Goal: Check status: Check status

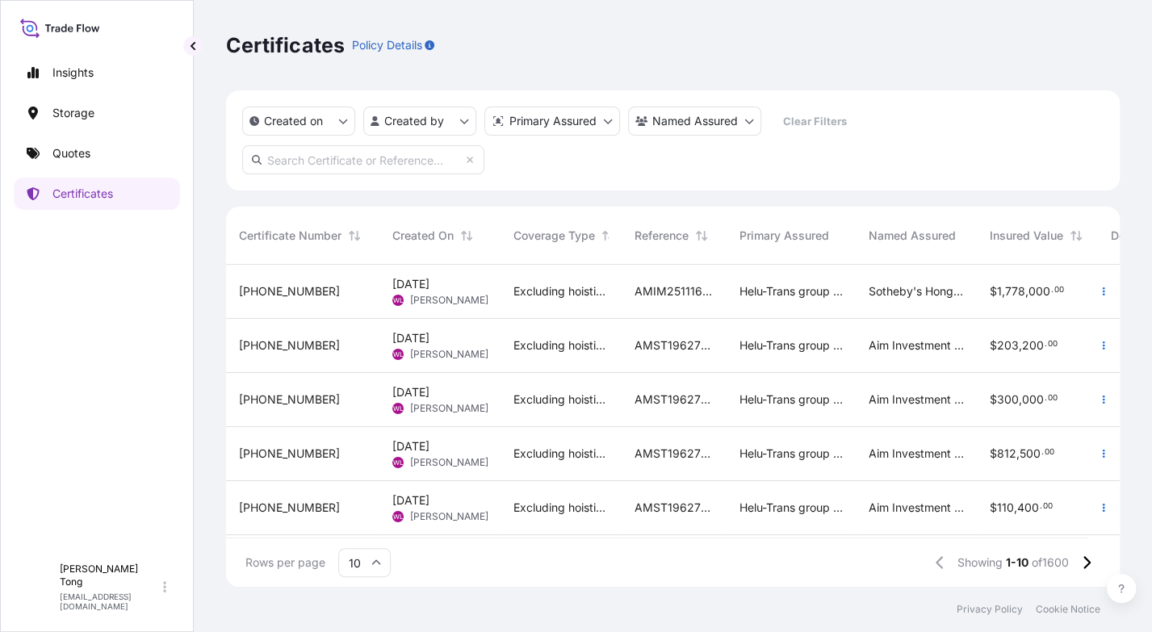
scroll to position [319, 881]
click at [67, 150] on p "Quotes" at bounding box center [71, 153] width 38 height 16
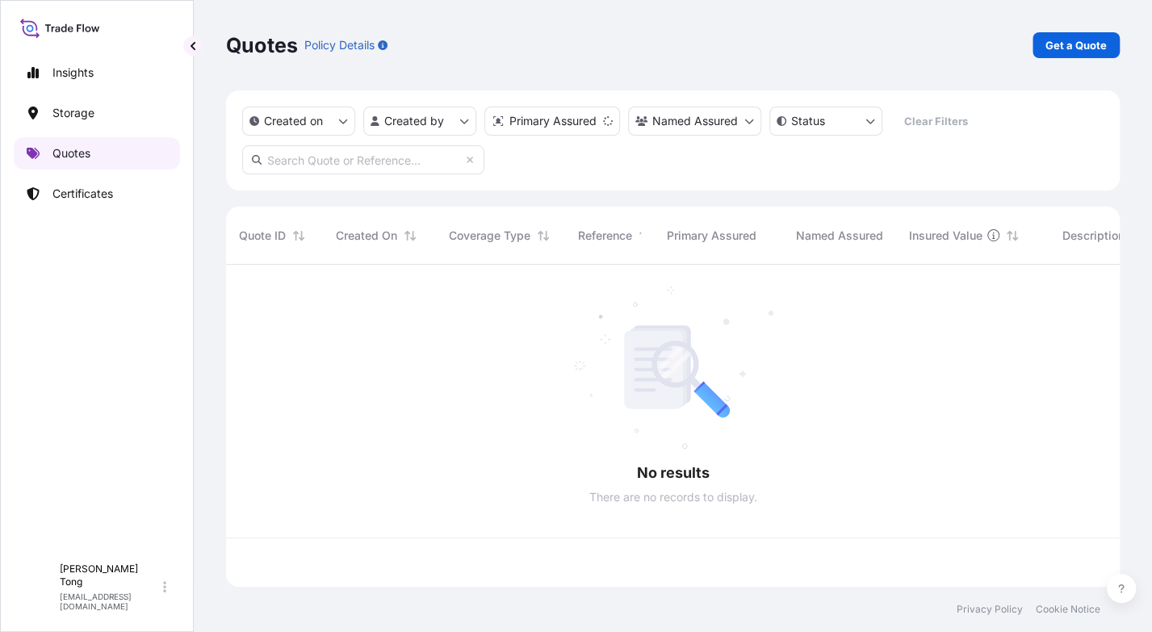
scroll to position [319, 881]
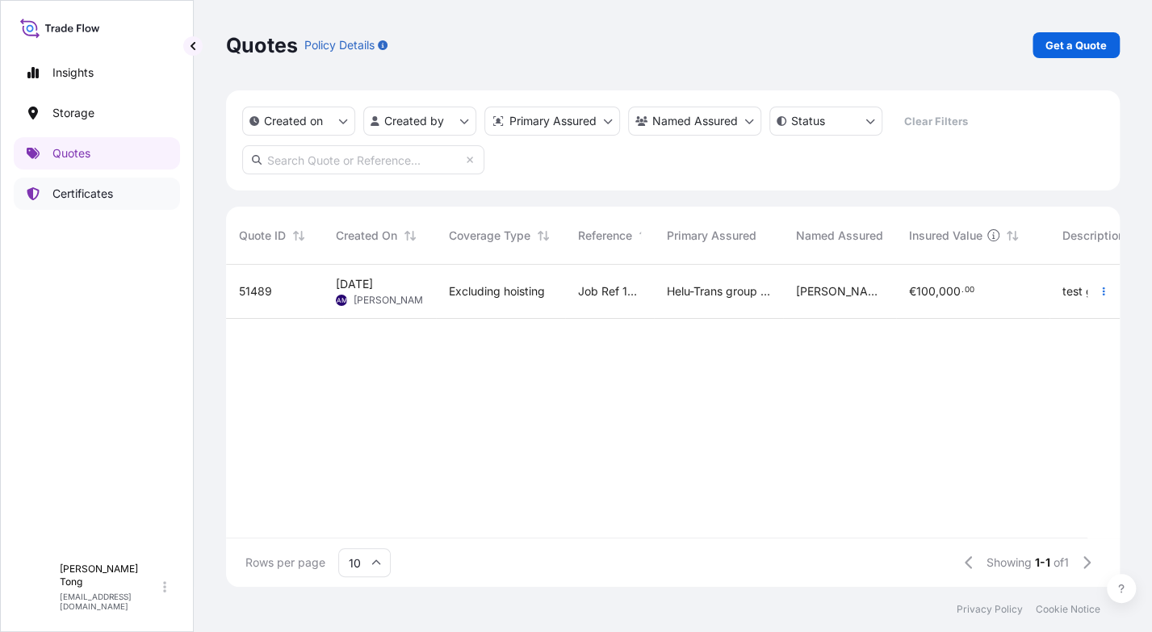
click at [71, 182] on link "Certificates" at bounding box center [97, 194] width 166 height 32
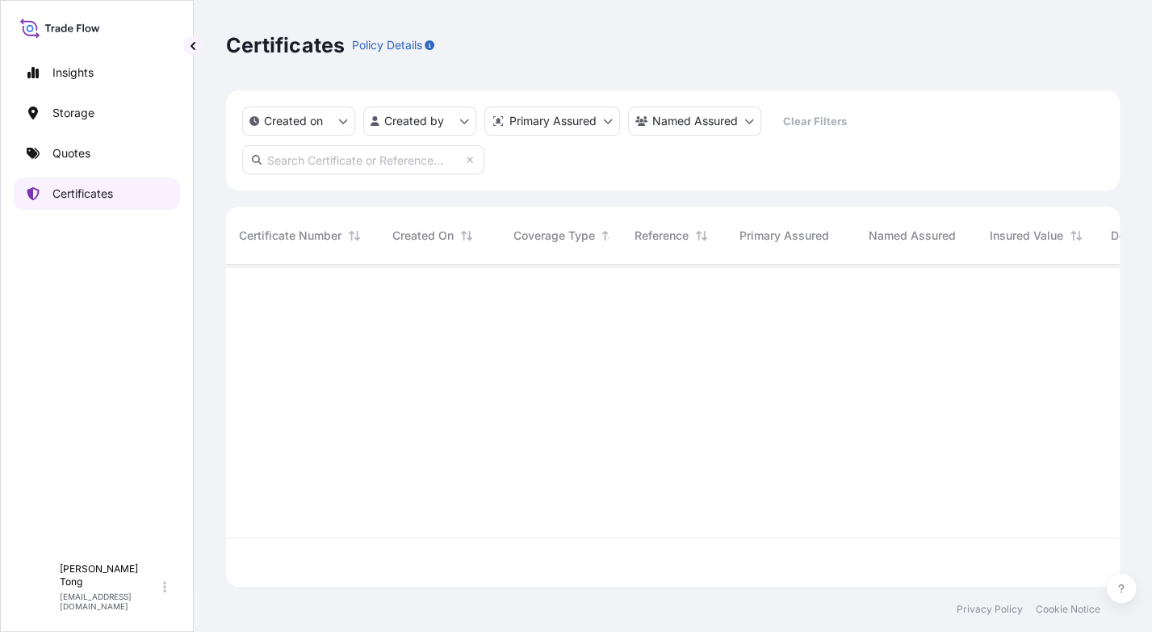
scroll to position [319, 881]
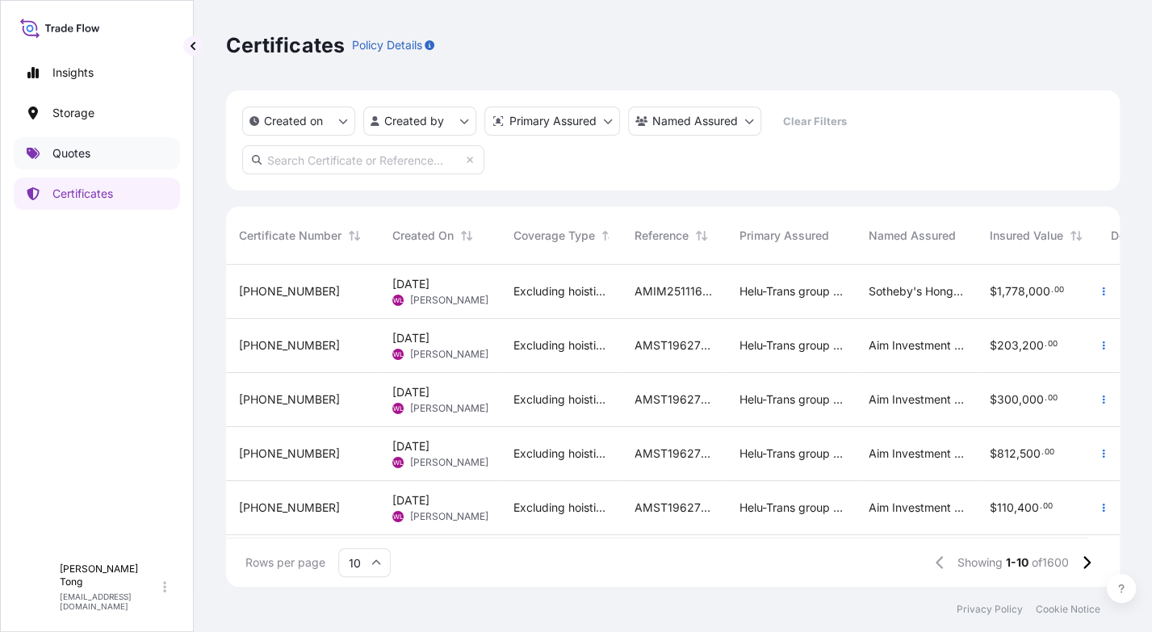
click at [132, 157] on link "Quotes" at bounding box center [97, 153] width 166 height 32
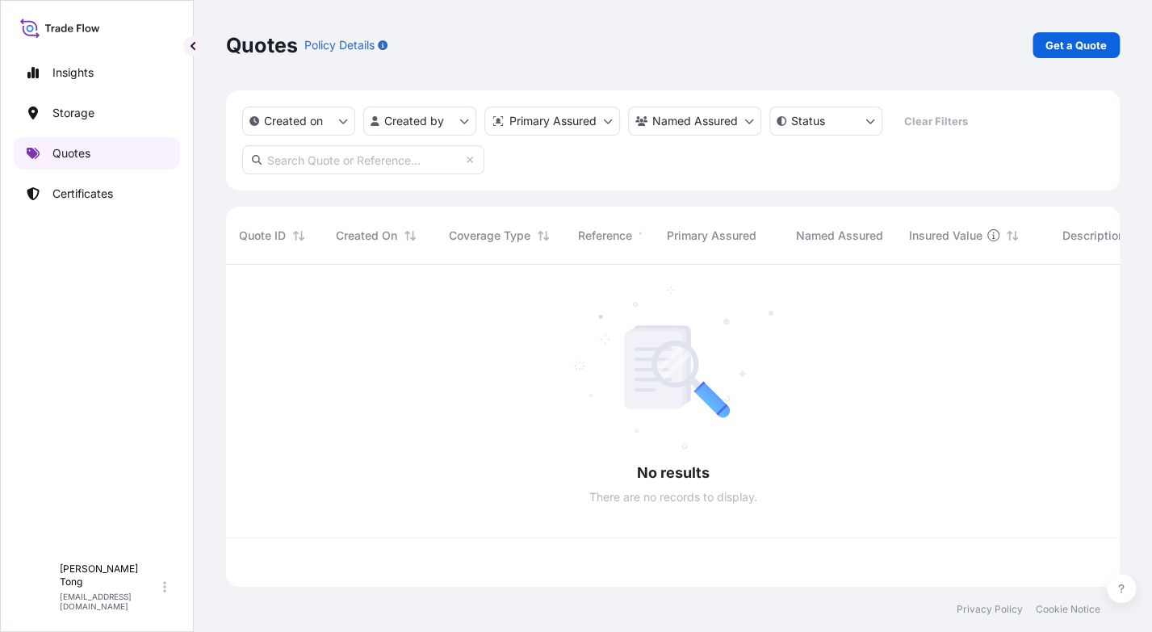
scroll to position [319, 881]
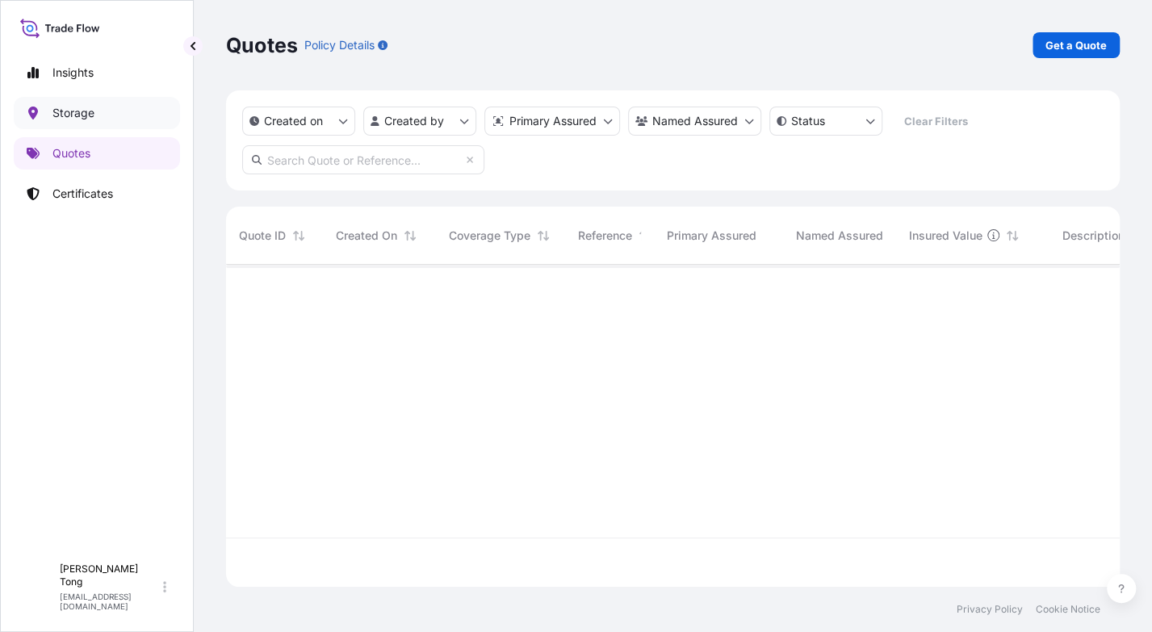
click at [124, 111] on link "Storage" at bounding box center [97, 113] width 166 height 32
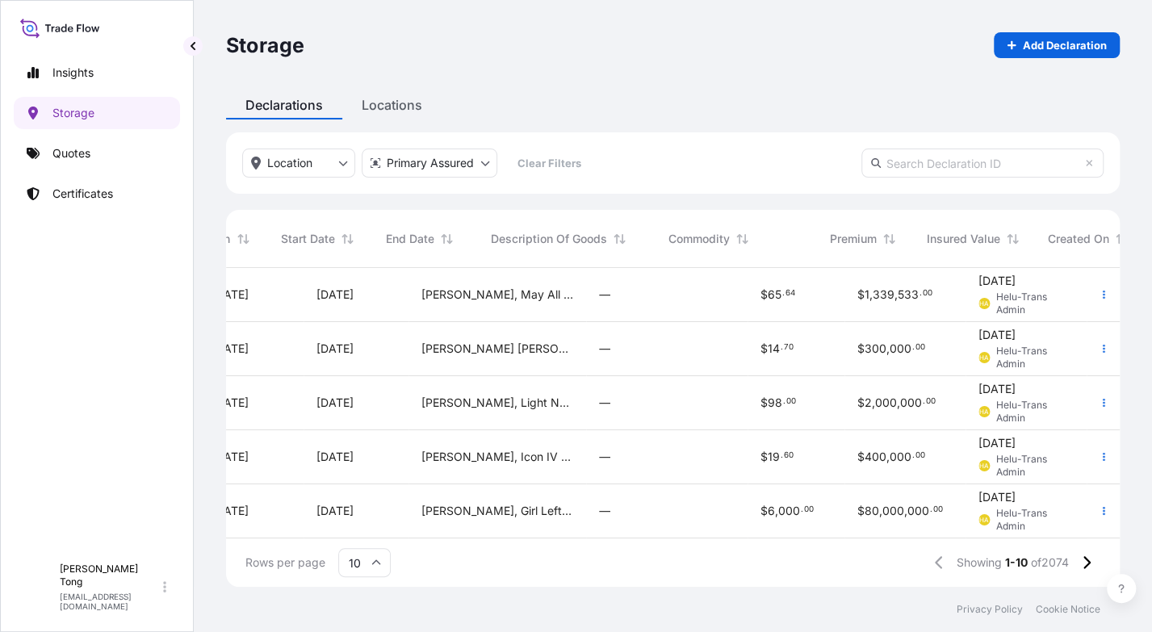
scroll to position [0, 927]
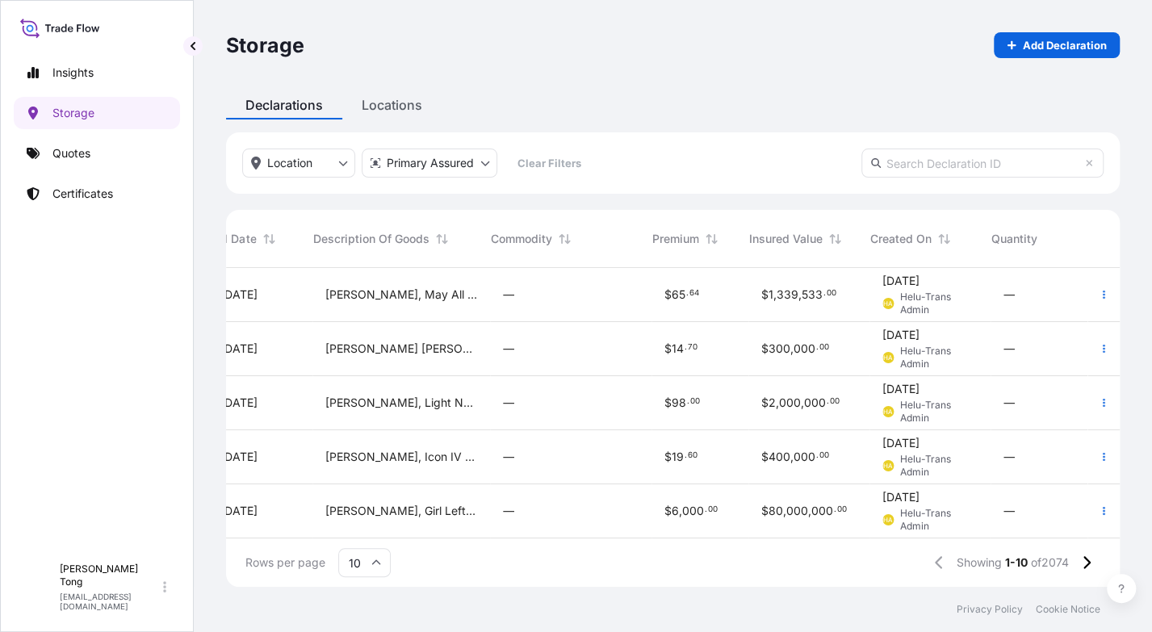
click at [544, 306] on div "—" at bounding box center [570, 295] width 161 height 54
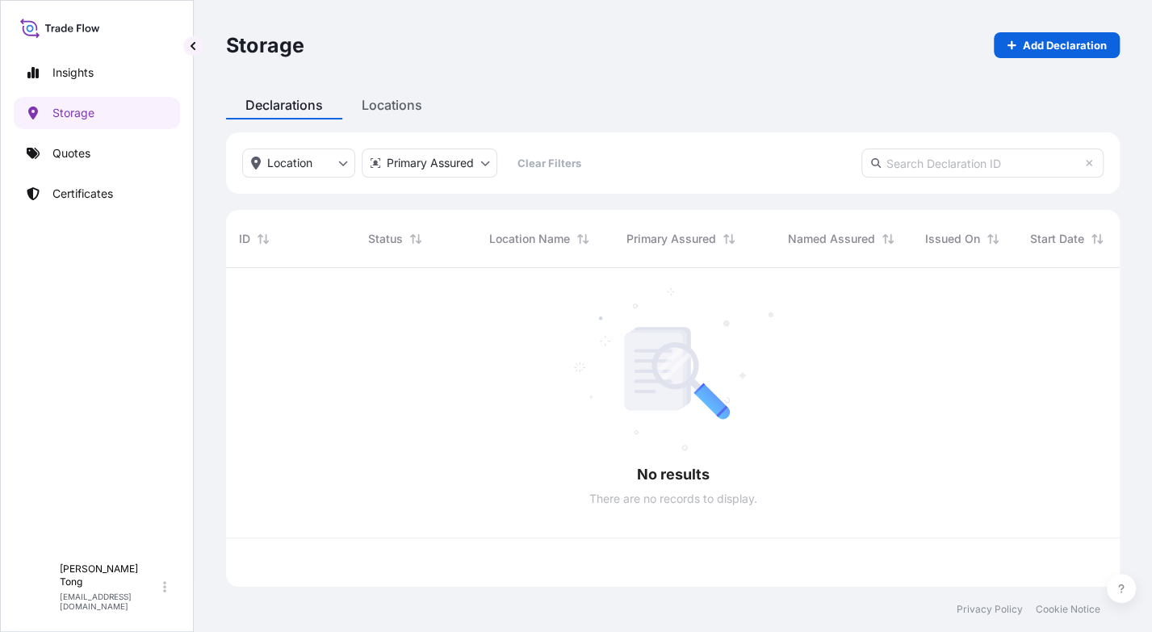
scroll to position [316, 881]
